Goal: Information Seeking & Learning: Learn about a topic

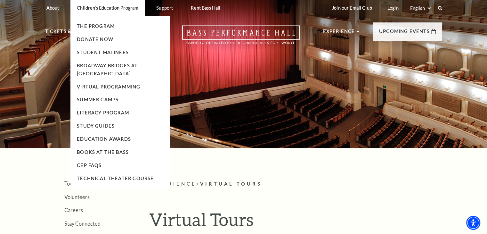
click at [122, 9] on p "Children's Education Program" at bounding box center [108, 7] width 62 height 5
click at [99, 52] on link "Student Matinees" at bounding box center [103, 52] width 52 height 5
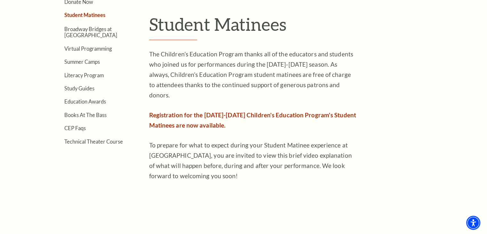
scroll to position [205, 0]
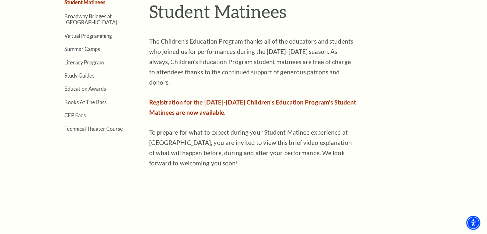
click at [202, 103] on span "Registration for the [DATE]-[DATE] Children's Education Program's Student Matin…" at bounding box center [252, 107] width 207 height 18
click at [199, 98] on span "Registration for the [DATE]-[DATE] Children's Education Program's Student Matin…" at bounding box center [252, 107] width 207 height 18
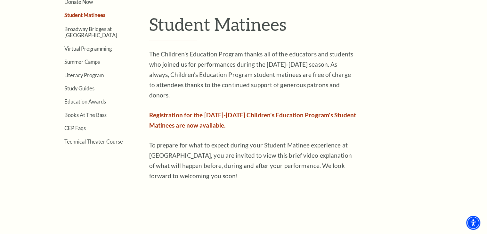
scroll to position [141, 0]
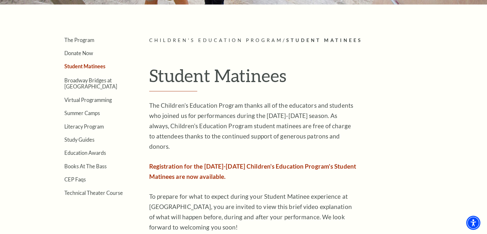
click at [96, 66] on link "Student Matinees" at bounding box center [84, 66] width 41 height 6
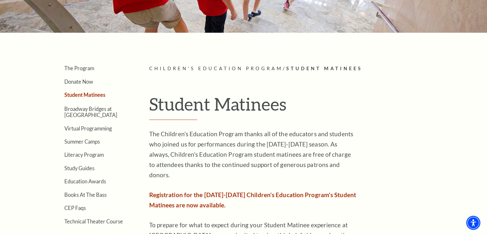
scroll to position [128, 0]
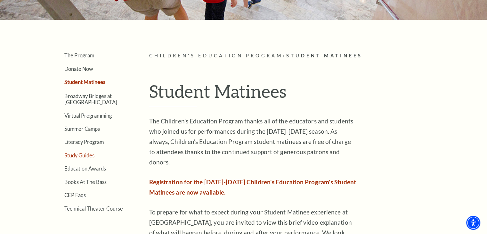
click at [94, 153] on link "Study Guides" at bounding box center [79, 155] width 30 height 6
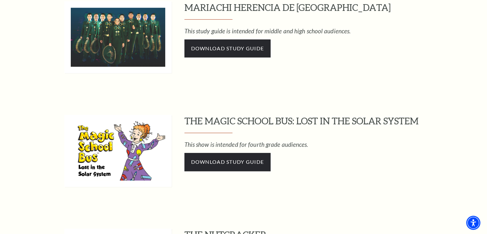
scroll to position [500, 0]
